Goal: Contribute content

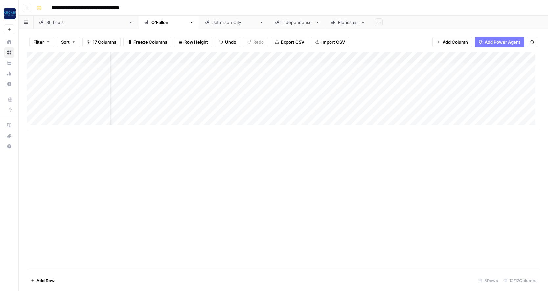
scroll to position [0, 237]
click at [28, 8] on icon "button" at bounding box center [27, 8] width 4 height 4
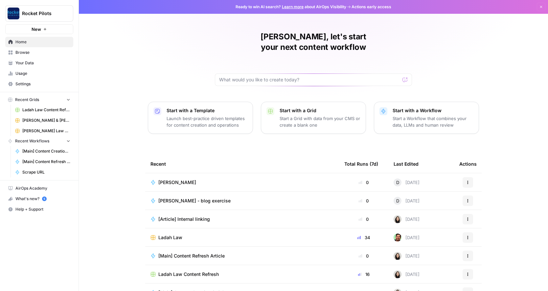
click at [26, 64] on span "Your Data" at bounding box center [42, 63] width 55 height 6
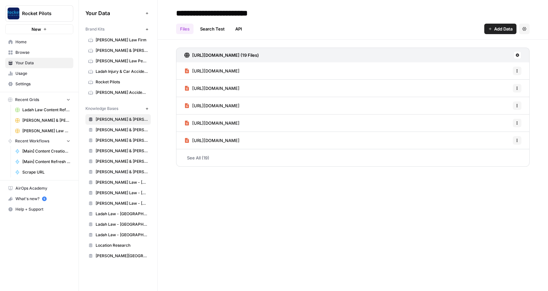
click at [108, 59] on span "[PERSON_NAME] Law Personal Injury & Car Accident Lawyer" at bounding box center [122, 61] width 52 height 6
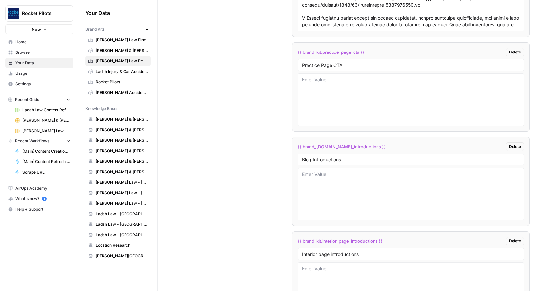
scroll to position [1538, 0]
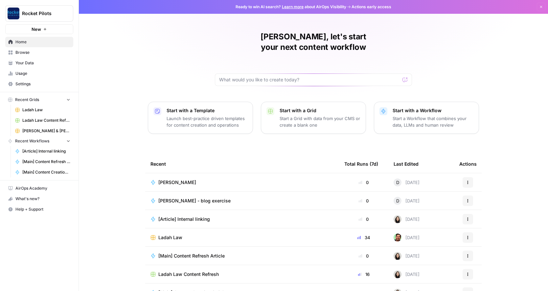
click at [24, 61] on span "Your Data" at bounding box center [42, 63] width 55 height 6
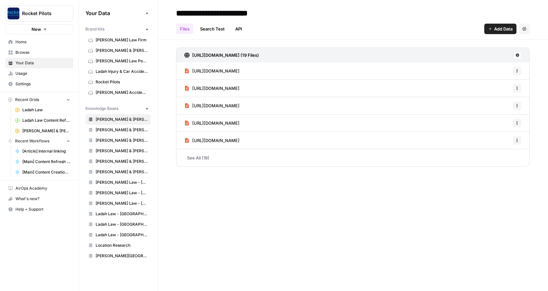
click at [112, 51] on span "[PERSON_NAME] & [PERSON_NAME] [US_STATE] Car Accident Lawyers" at bounding box center [122, 51] width 52 height 6
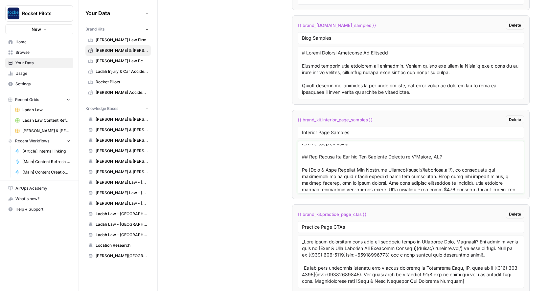
scroll to position [194, 0]
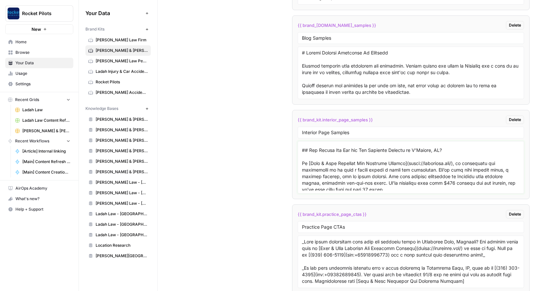
drag, startPoint x: 301, startPoint y: 159, endPoint x: 370, endPoint y: 158, distance: 69.0
click at [370, 158] on textarea at bounding box center [411, 167] width 218 height 47
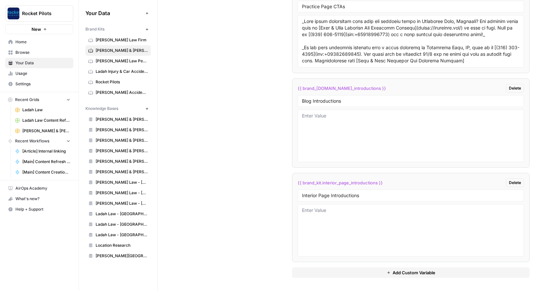
scroll to position [1512, 0]
click at [334, 213] on textarea at bounding box center [411, 230] width 218 height 47
paste textarea "A hit-and-run crash happens when someone in [O’Fallon, Missouri](https://www.of…"
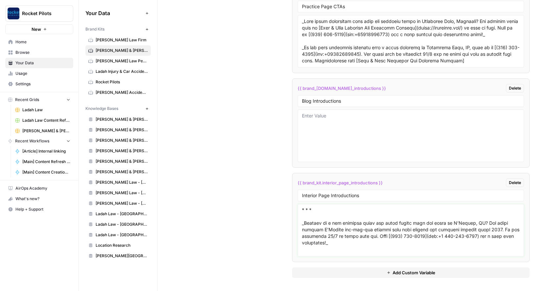
scroll to position [32, 0]
drag, startPoint x: 314, startPoint y: 236, endPoint x: 299, endPoint y: 219, distance: 22.8
click at [299, 219] on div at bounding box center [411, 230] width 226 height 53
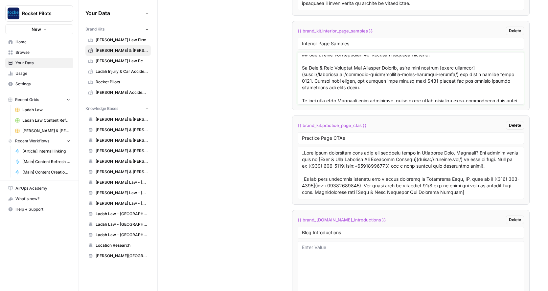
scroll to position [1742, 0]
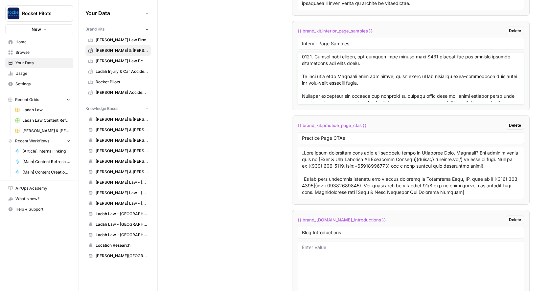
drag, startPoint x: 301, startPoint y: 96, endPoint x: 352, endPoint y: 68, distance: 58.3
click at [352, 68] on textarea at bounding box center [411, 78] width 218 height 47
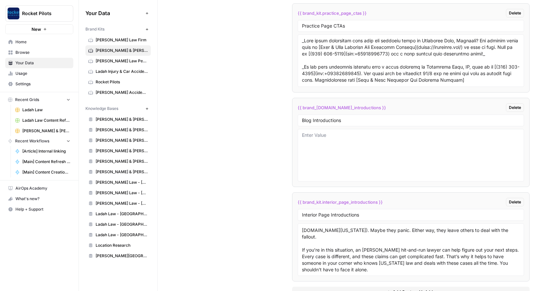
scroll to position [1512, 0]
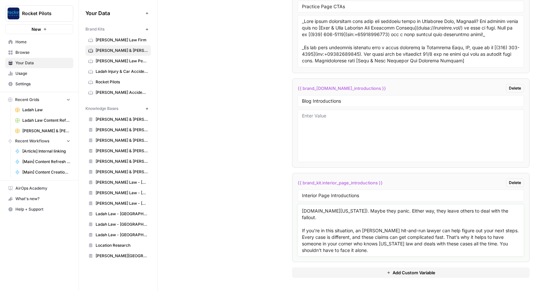
click at [389, 253] on textarea "A hit-and-run crash happens when someone in [O’Fallon, Missouri](https://www.of…" at bounding box center [411, 230] width 218 height 47
paste textarea "18-wheeler crashes are some of the worst accidents that happen on Missouri road…"
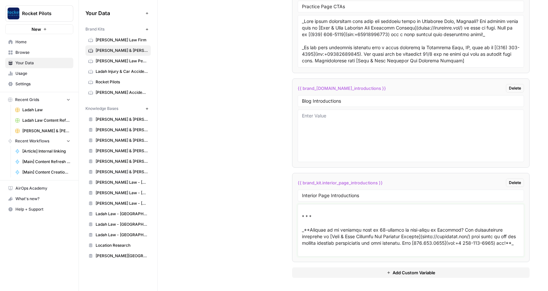
scroll to position [165, 0]
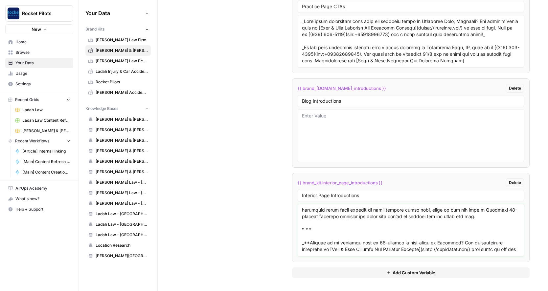
drag, startPoint x: 319, startPoint y: 249, endPoint x: 301, endPoint y: 234, distance: 23.3
click at [302, 234] on textarea at bounding box center [411, 230] width 218 height 47
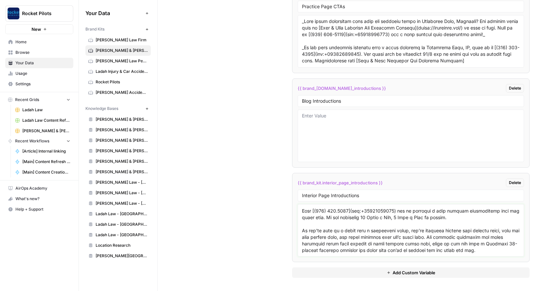
scroll to position [144, 0]
type textarea "A hit-and-run crash happens when someone in [O’Fallon, Missouri](https://www.of…"
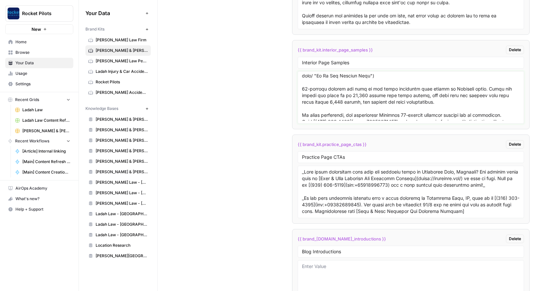
scroll to position [1560, 0]
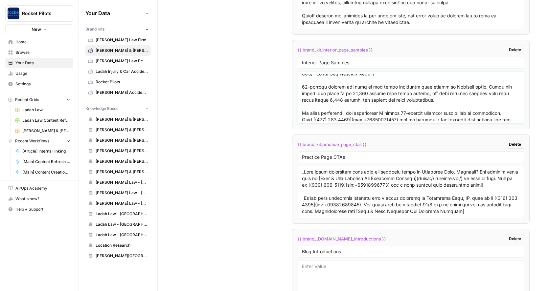
drag, startPoint x: 387, startPoint y: 122, endPoint x: 297, endPoint y: 100, distance: 92.2
click at [298, 100] on div at bounding box center [411, 97] width 226 height 53
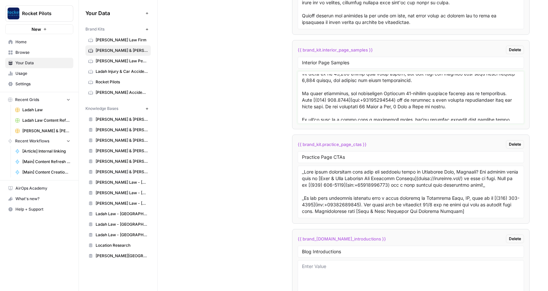
click at [302, 112] on textarea at bounding box center [411, 97] width 218 height 47
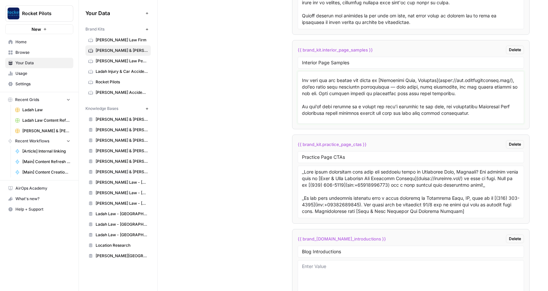
scroll to position [3230, 0]
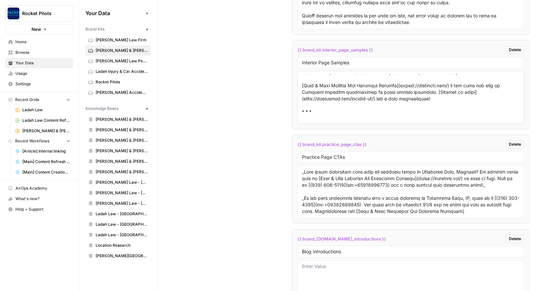
drag, startPoint x: 388, startPoint y: 105, endPoint x: 295, endPoint y: 87, distance: 94.7
click at [295, 87] on li "{{ brand_kit.interior_page_samples }} Delete Interior Page Samples" at bounding box center [410, 84] width 237 height 89
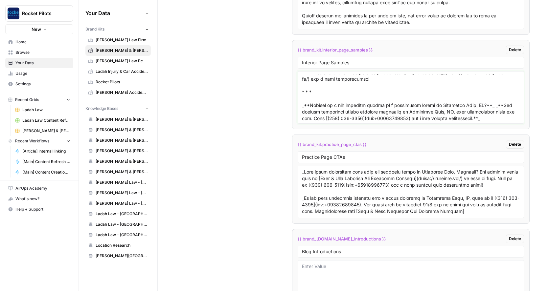
scroll to position [3210, 0]
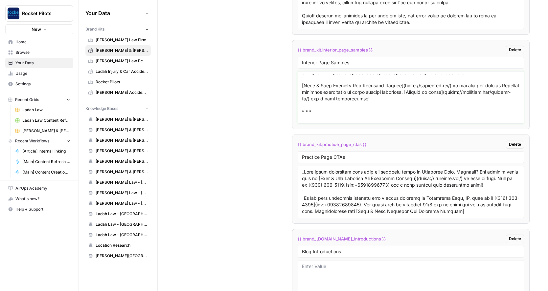
click at [302, 117] on textarea at bounding box center [411, 97] width 218 height 47
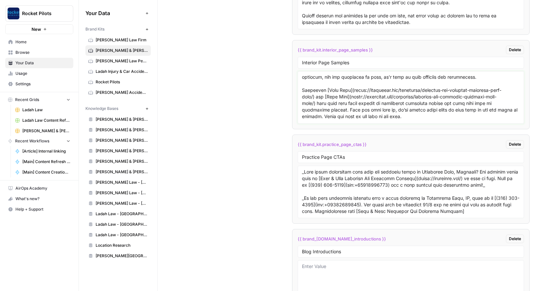
scroll to position [3312, 0]
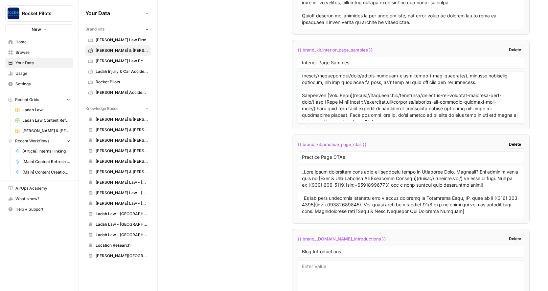
drag, startPoint x: 300, startPoint y: 119, endPoint x: 334, endPoint y: 119, distance: 33.5
click at [334, 119] on textarea at bounding box center [411, 97] width 218 height 47
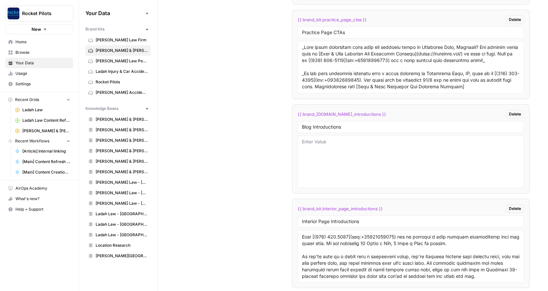
scroll to position [1512, 0]
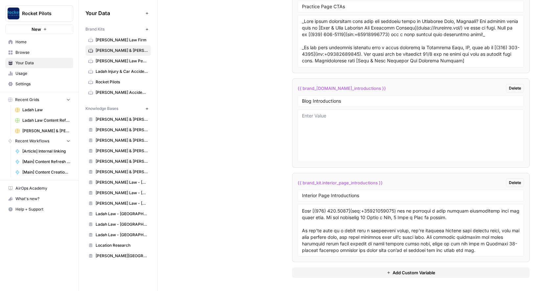
type textarea "# O’Fallon Hit-and-Run Attorney [![Paul Beck](https://becklawmo.com/wp-content/…"
click at [508, 244] on textarea at bounding box center [411, 230] width 218 height 47
paste textarea "Any time you get behind the wheel in [Jefferson City, Missouri](https://www.jef…"
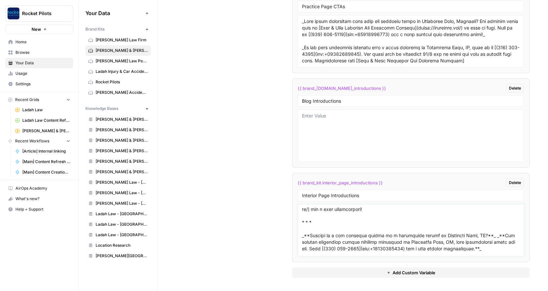
scroll to position [240, 0]
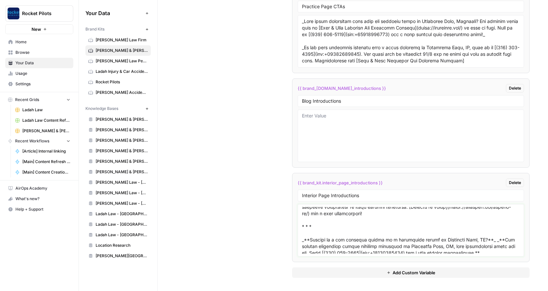
drag, startPoint x: 315, startPoint y: 250, endPoint x: 296, endPoint y: 238, distance: 22.5
click at [298, 238] on div at bounding box center [411, 230] width 226 height 53
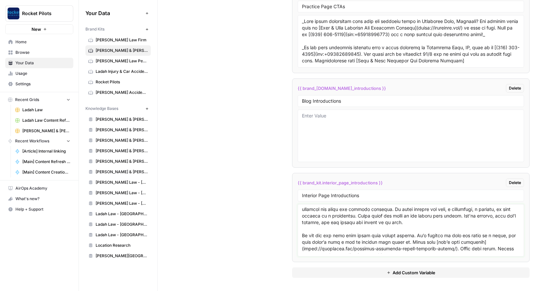
scroll to position [0, 0]
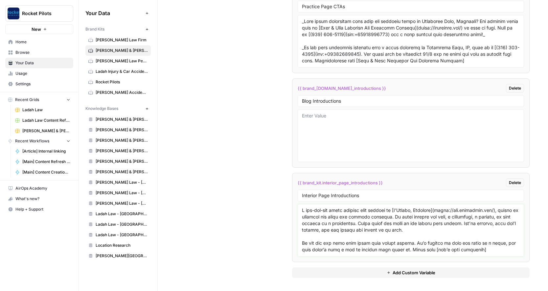
type textarea "A hit-and-run crash happens when someone in [O’Fallon, Missouri](https://www.of…"
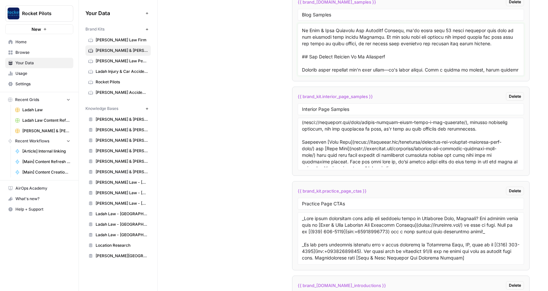
scroll to position [41, 0]
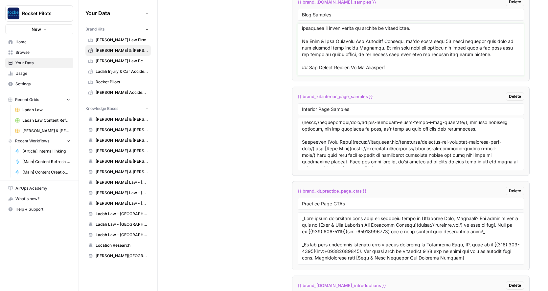
drag, startPoint x: 302, startPoint y: 48, endPoint x: 491, endPoint y: 63, distance: 189.7
click at [491, 63] on textarea at bounding box center [411, 49] width 218 height 47
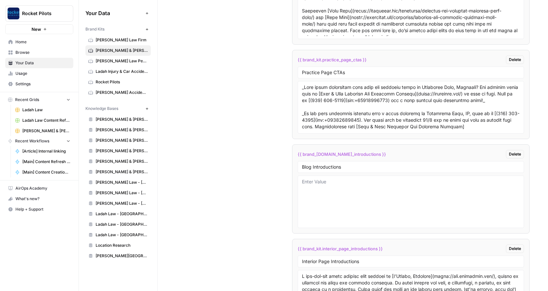
scroll to position [1446, 0]
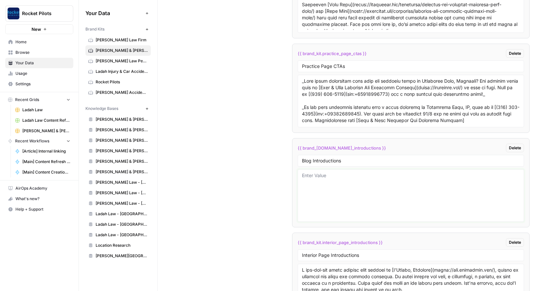
click at [318, 187] on textarea at bounding box center [411, 195] width 218 height 47
paste textarea "Driving requires full attention and awareness. Anyone behind the wheel in Misso…"
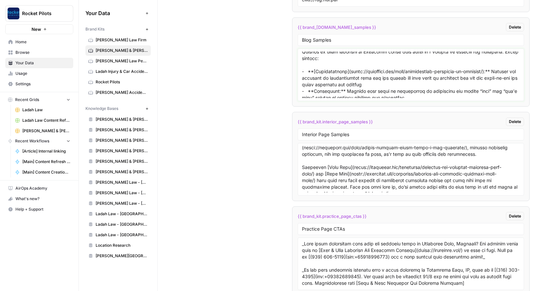
scroll to position [1866, 0]
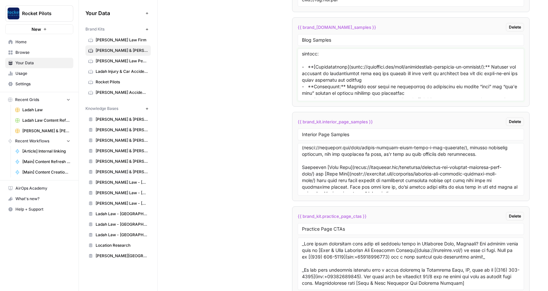
drag, startPoint x: 301, startPoint y: 76, endPoint x: 406, endPoint y: 81, distance: 105.6
click at [406, 81] on textarea at bounding box center [411, 75] width 218 height 47
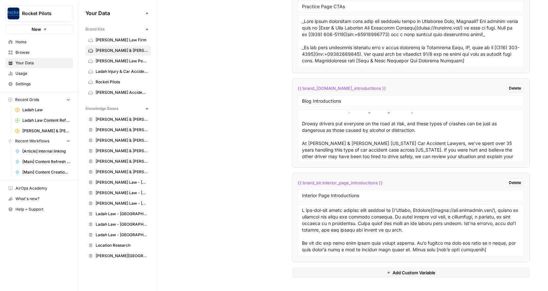
scroll to position [1512, 0]
click at [490, 156] on textarea "Driving requires full attention and awareness. Anyone behind the wheel in Misso…" at bounding box center [411, 136] width 218 height 47
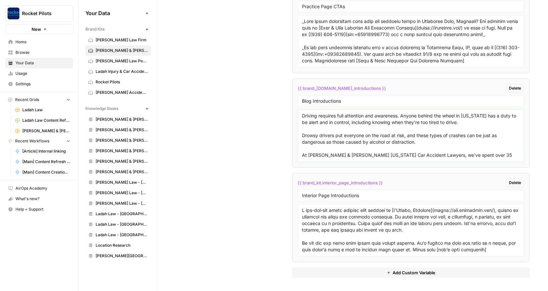
drag, startPoint x: 314, startPoint y: 126, endPoint x: 293, endPoint y: 102, distance: 31.9
click at [293, 102] on li "{{ brand_kit.blog_introductions }} Delete Blog Introductions Driving requires f…" at bounding box center [410, 122] width 237 height 89
paste textarea "In Missouri, failure to yield accidents are a leading cause of car accidents, r…"
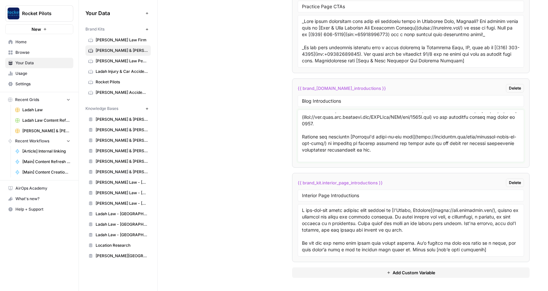
scroll to position [38, 0]
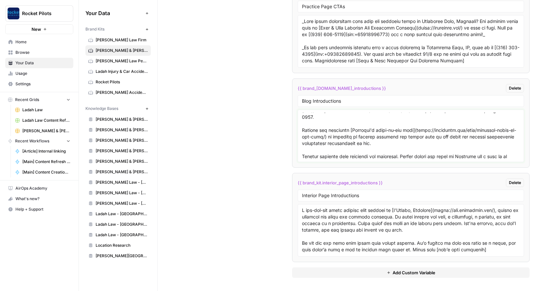
type textarea "In Missouri, failure to yield accidents are a leading cause of car accidents, r…"
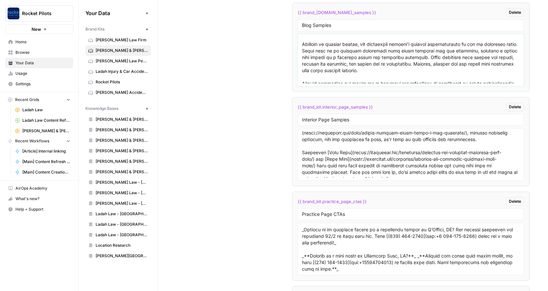
scroll to position [2923, 0]
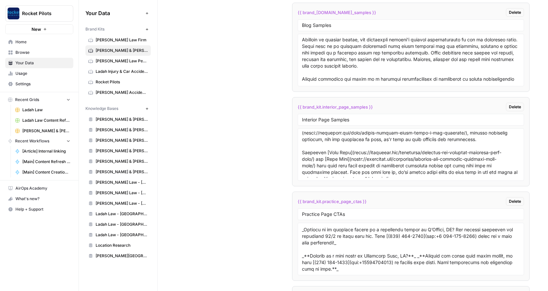
drag, startPoint x: 300, startPoint y: 45, endPoint x: 336, endPoint y: 55, distance: 37.7
click at [349, 70] on div at bounding box center [411, 60] width 226 height 53
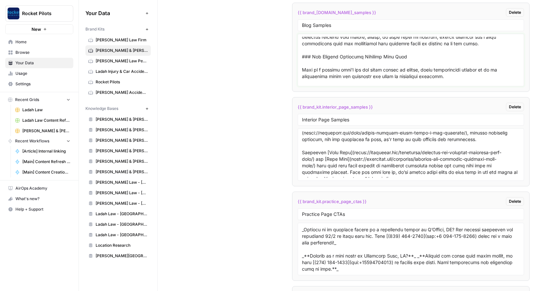
scroll to position [3058, 0]
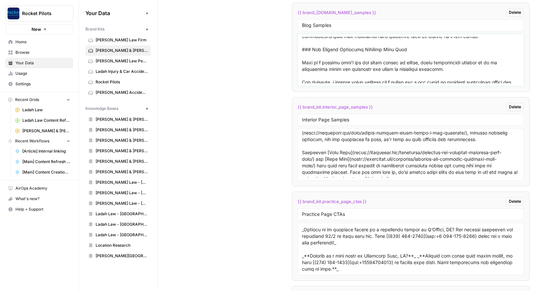
drag, startPoint x: 301, startPoint y: 45, endPoint x: 427, endPoint y: 51, distance: 125.9
click at [427, 51] on textarea at bounding box center [411, 60] width 218 height 47
click at [335, 63] on textarea at bounding box center [411, 60] width 218 height 47
drag, startPoint x: 301, startPoint y: 62, endPoint x: 428, endPoint y: 77, distance: 128.0
click at [428, 77] on textarea at bounding box center [411, 60] width 218 height 47
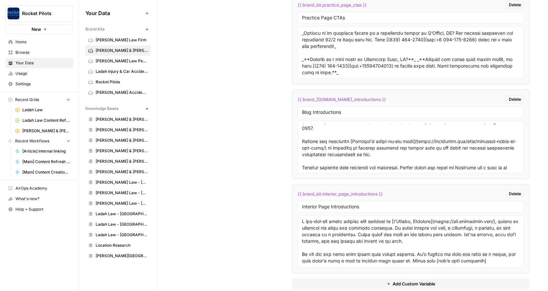
scroll to position [1499, 0]
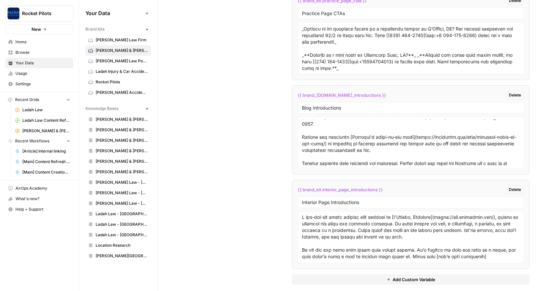
type textarea "# Drowsy Driving Accidents In Missouri Driving requires full attention and awar…"
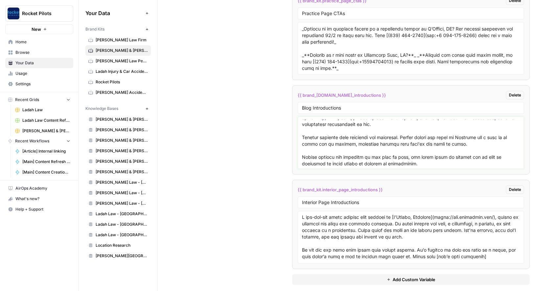
scroll to position [91, 0]
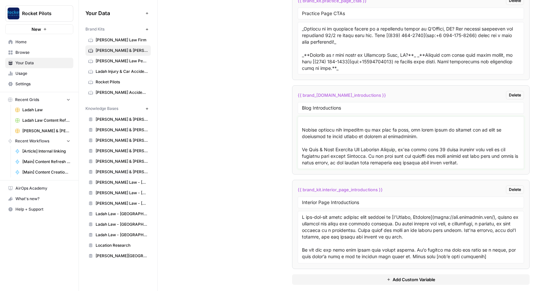
click at [494, 166] on textarea at bounding box center [411, 143] width 218 height 47
paste textarea "Car accidents occur daily in Missouri, leaving victims to deal with injuries an…"
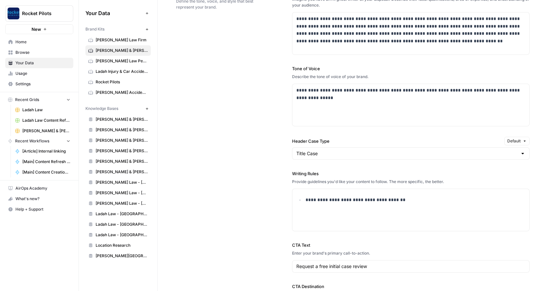
scroll to position [432, 0]
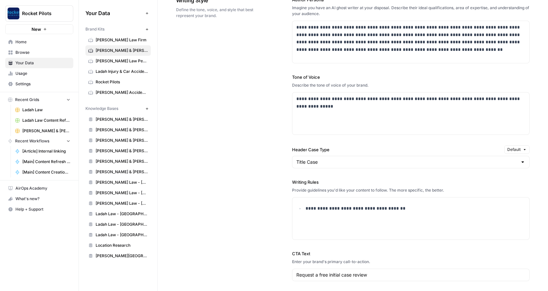
type textarea "In Missouri, failure to yield accidents are a leading cause of car accidents, r…"
